Goal: Transaction & Acquisition: Purchase product/service

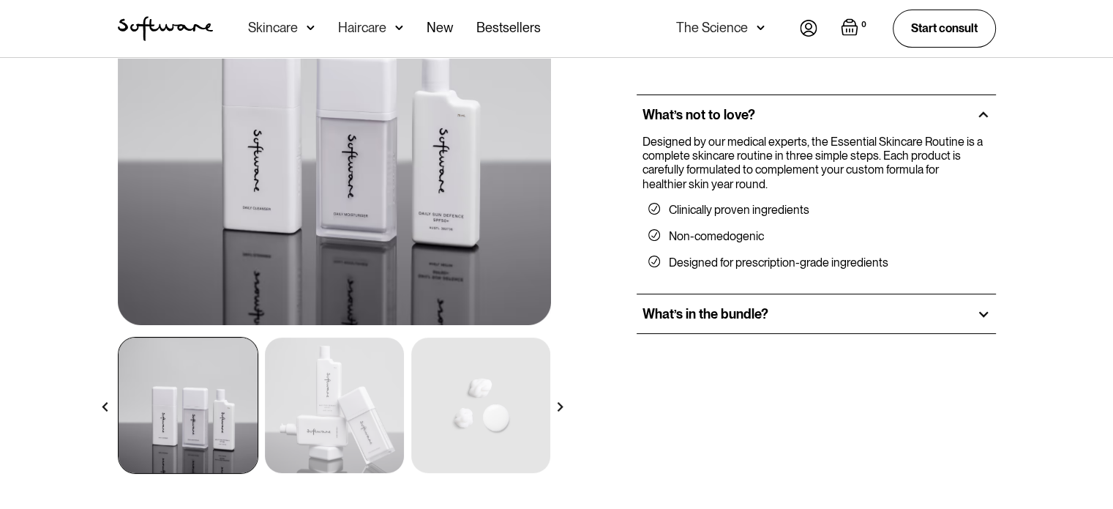
scroll to position [220, 0]
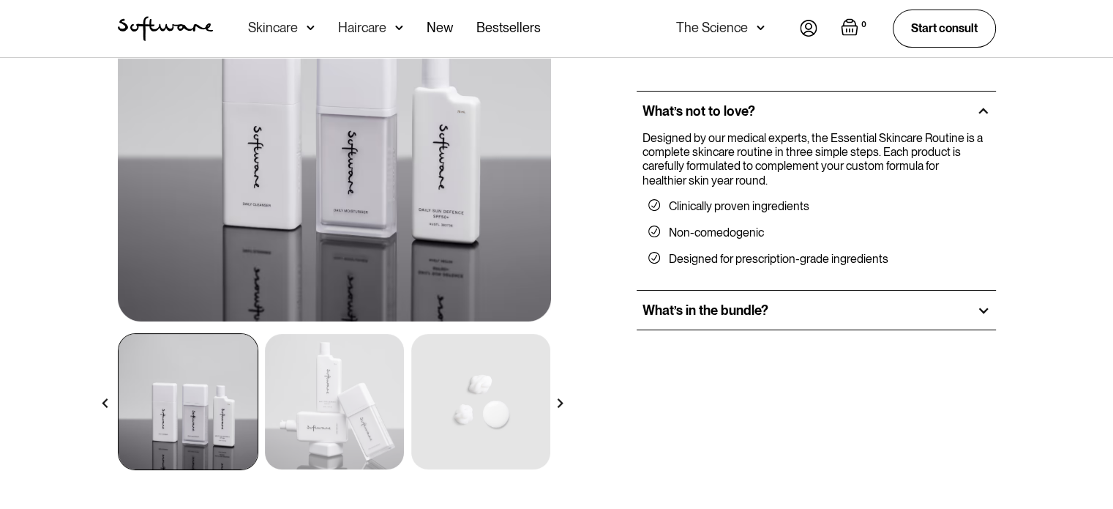
click at [373, 384] on img at bounding box center [334, 401] width 139 height 135
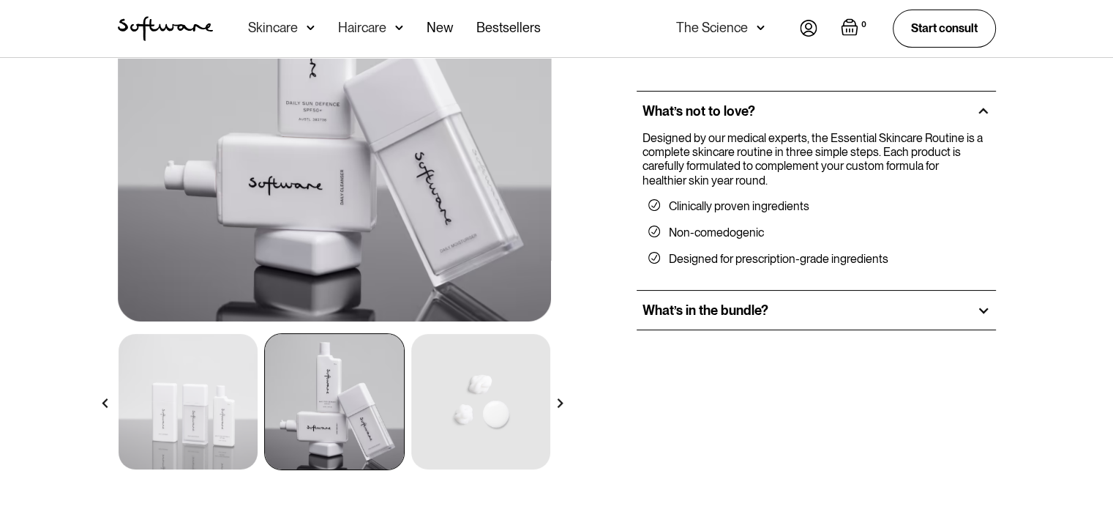
click at [558, 405] on img at bounding box center [560, 403] width 10 height 10
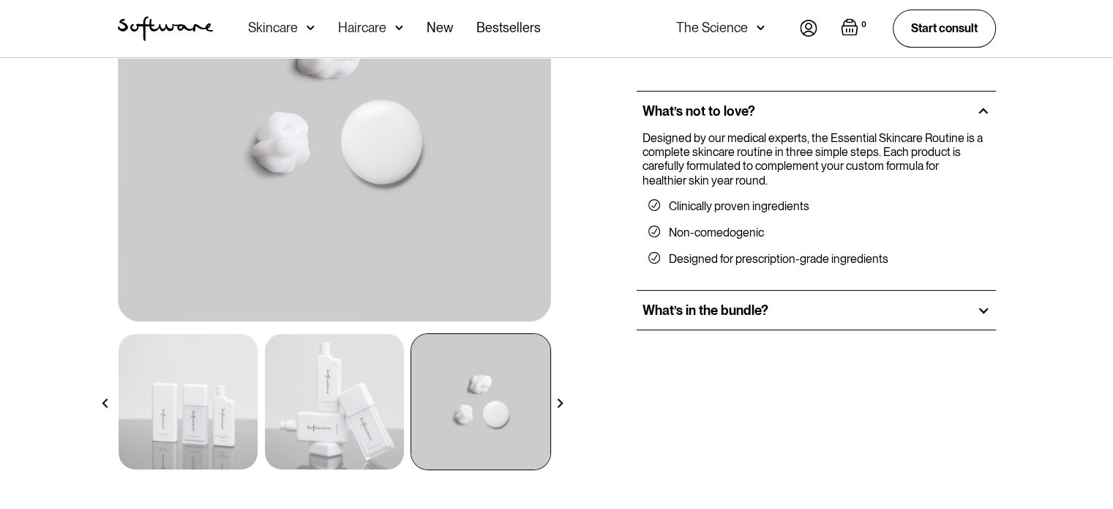
click at [558, 405] on img at bounding box center [560, 403] width 10 height 10
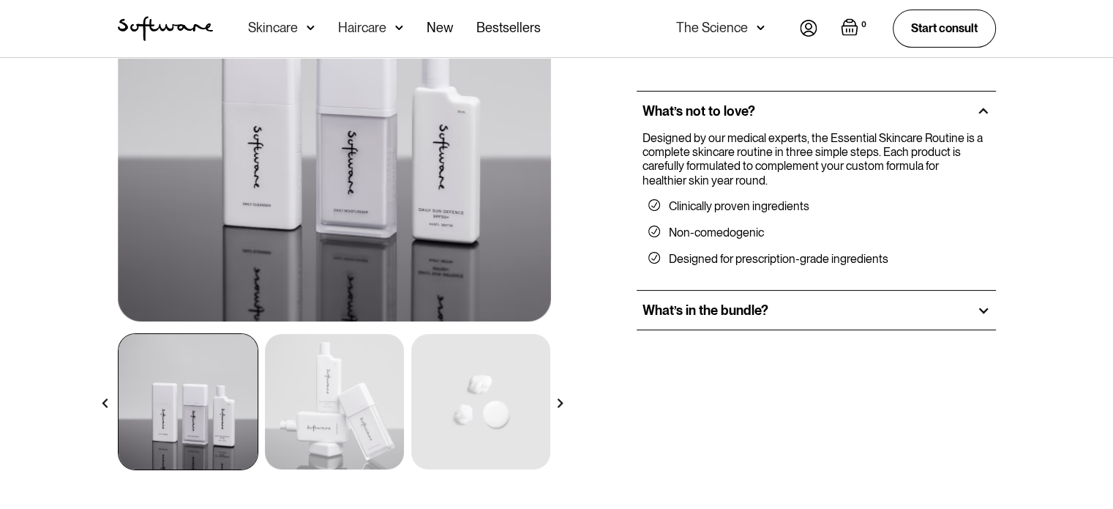
click at [559, 404] on img at bounding box center [560, 403] width 10 height 10
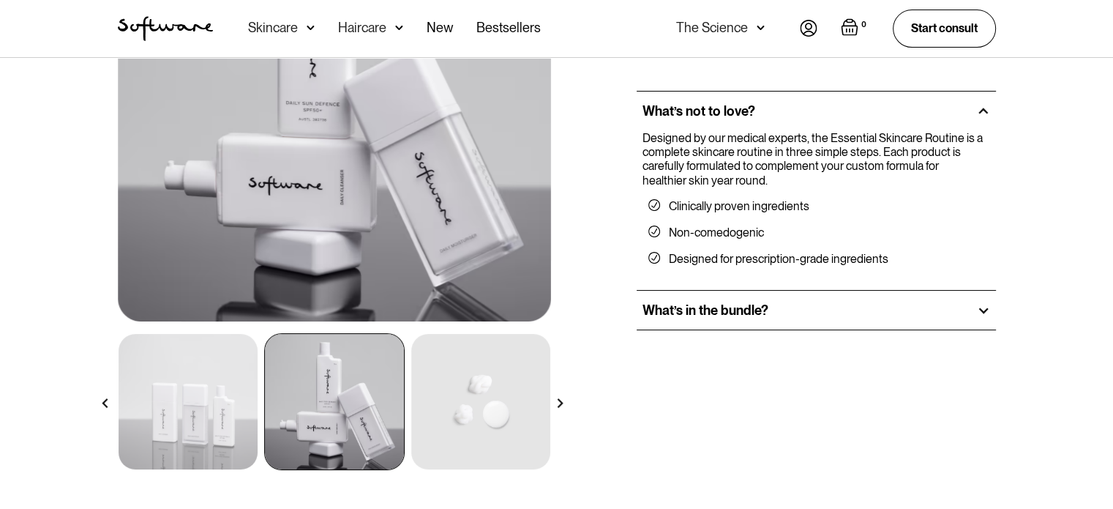
click at [560, 404] on img at bounding box center [560, 403] width 10 height 10
click at [562, 403] on img at bounding box center [560, 403] width 10 height 10
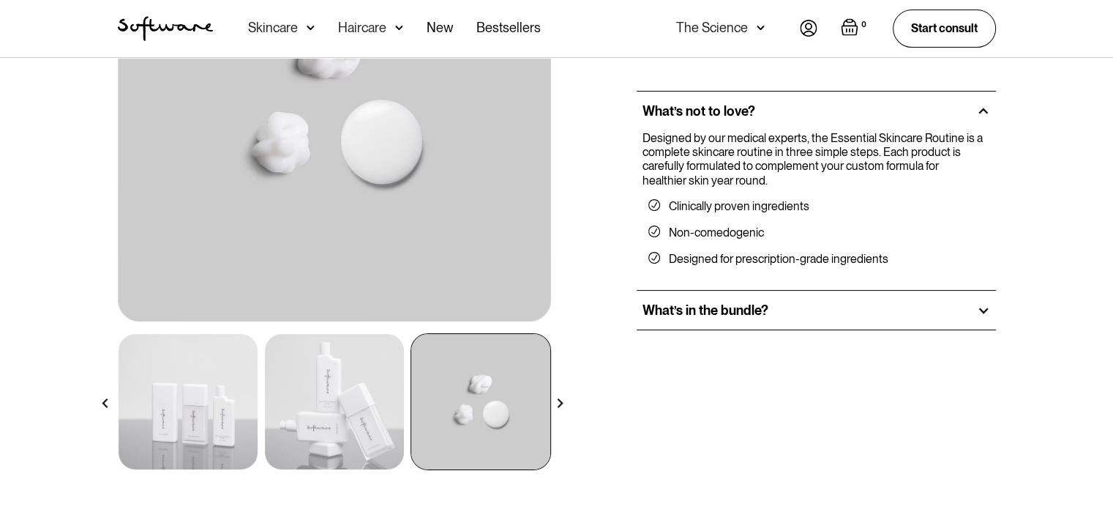
click at [562, 401] on img at bounding box center [560, 403] width 10 height 10
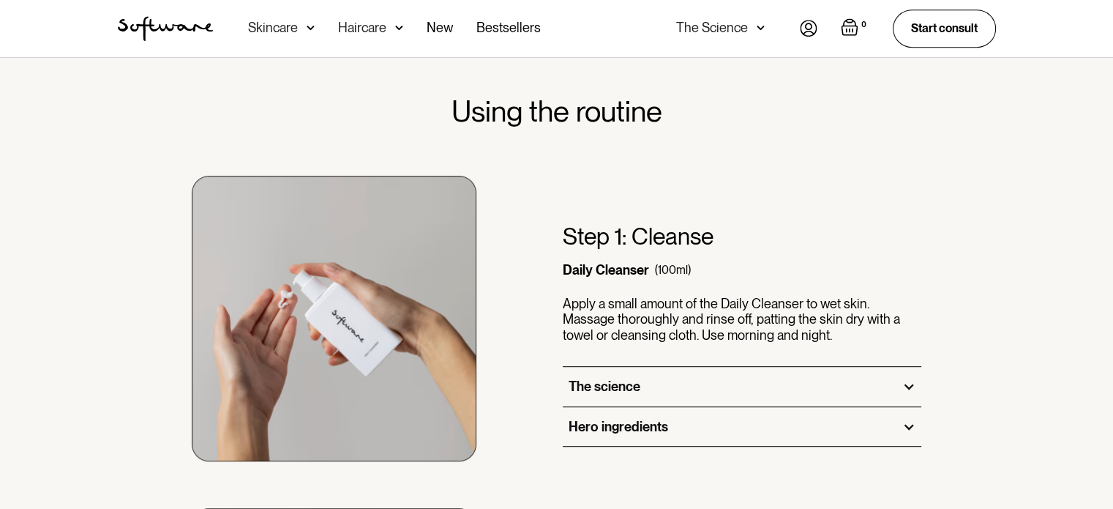
scroll to position [732, 0]
